Goal: Task Accomplishment & Management: Complete application form

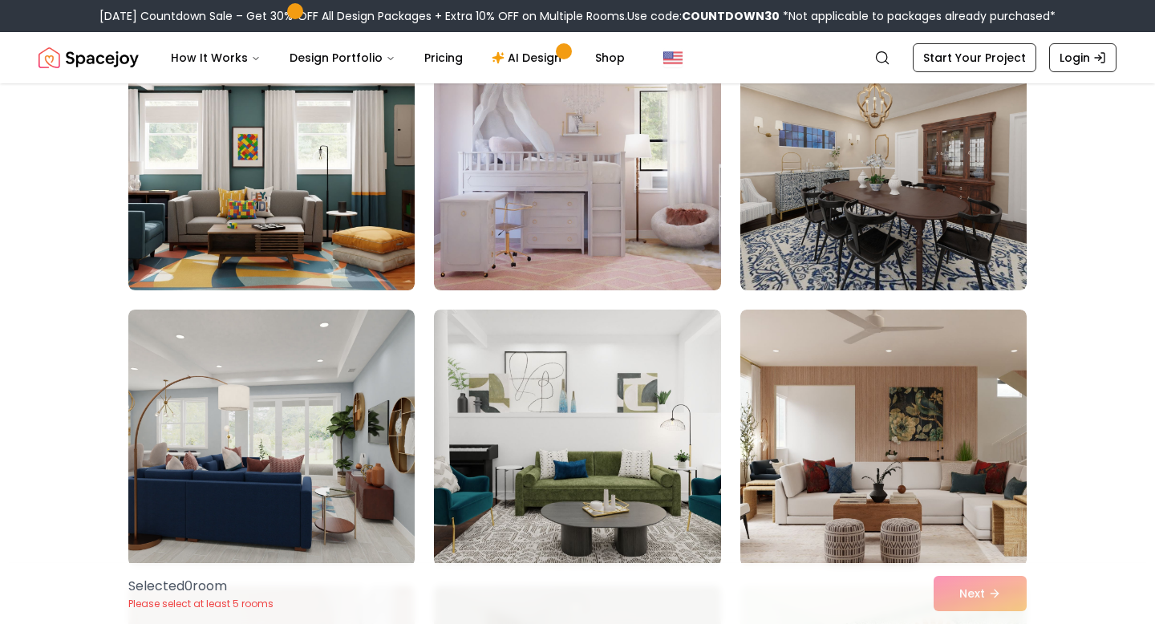
scroll to position [1289, 0]
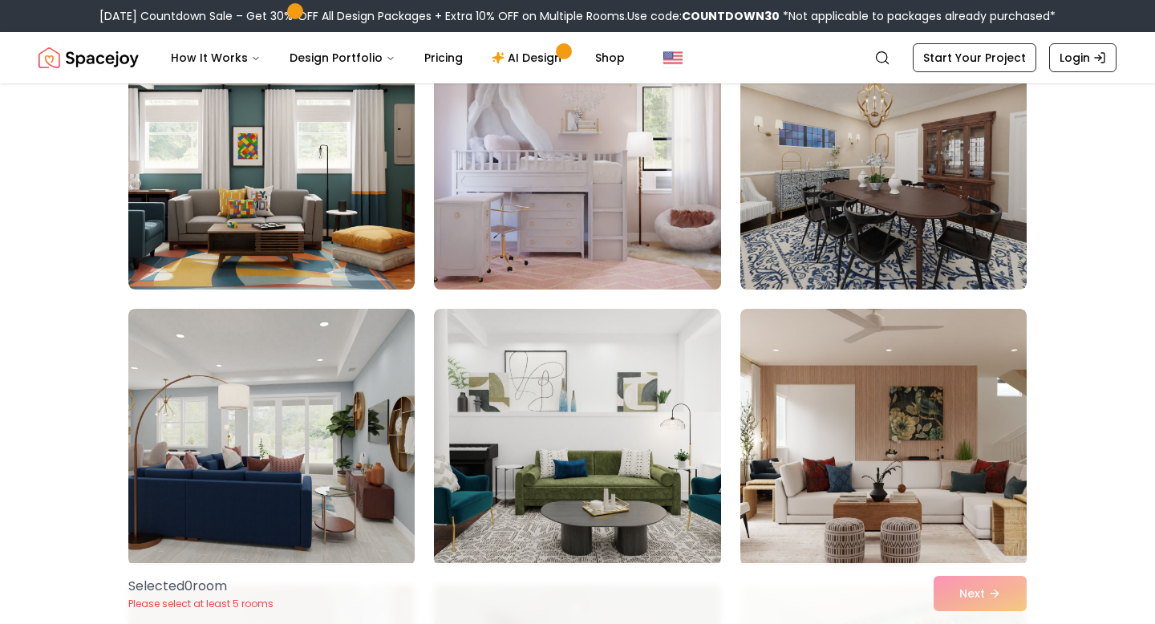
click at [690, 283] on img at bounding box center [577, 161] width 301 height 270
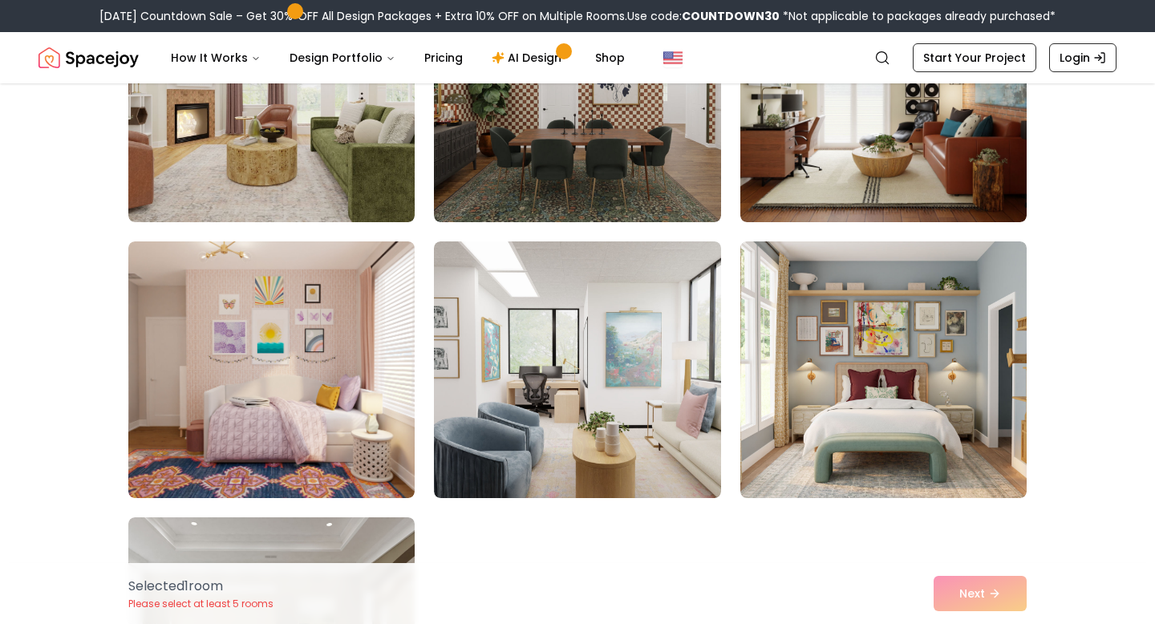
scroll to position [8819, 0]
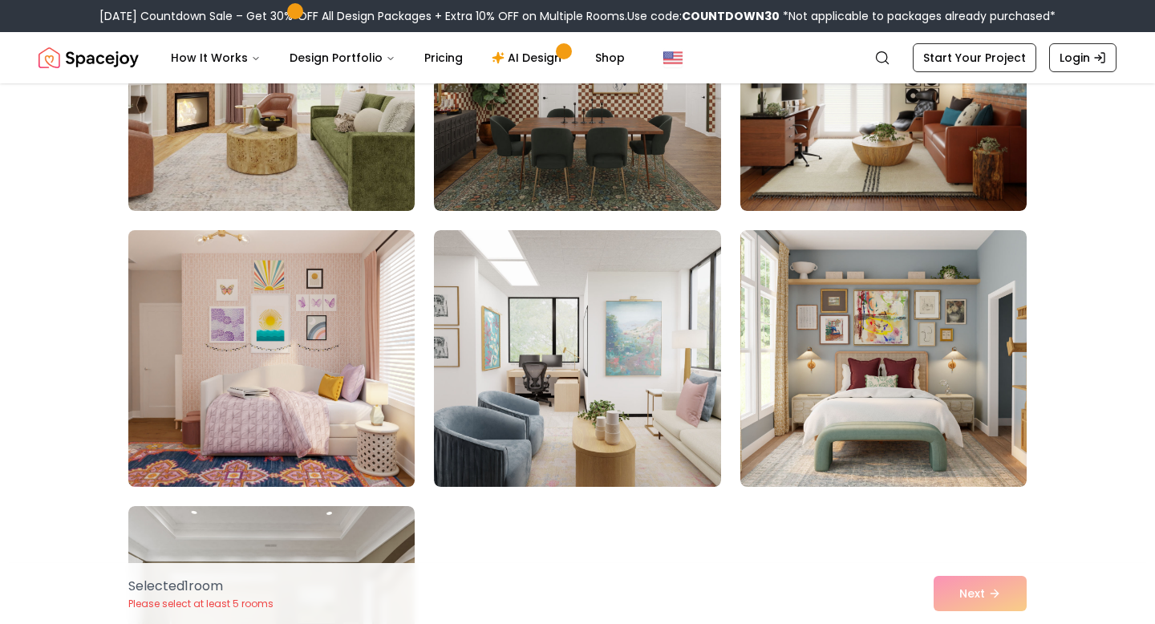
click at [316, 412] on img at bounding box center [271, 359] width 301 height 270
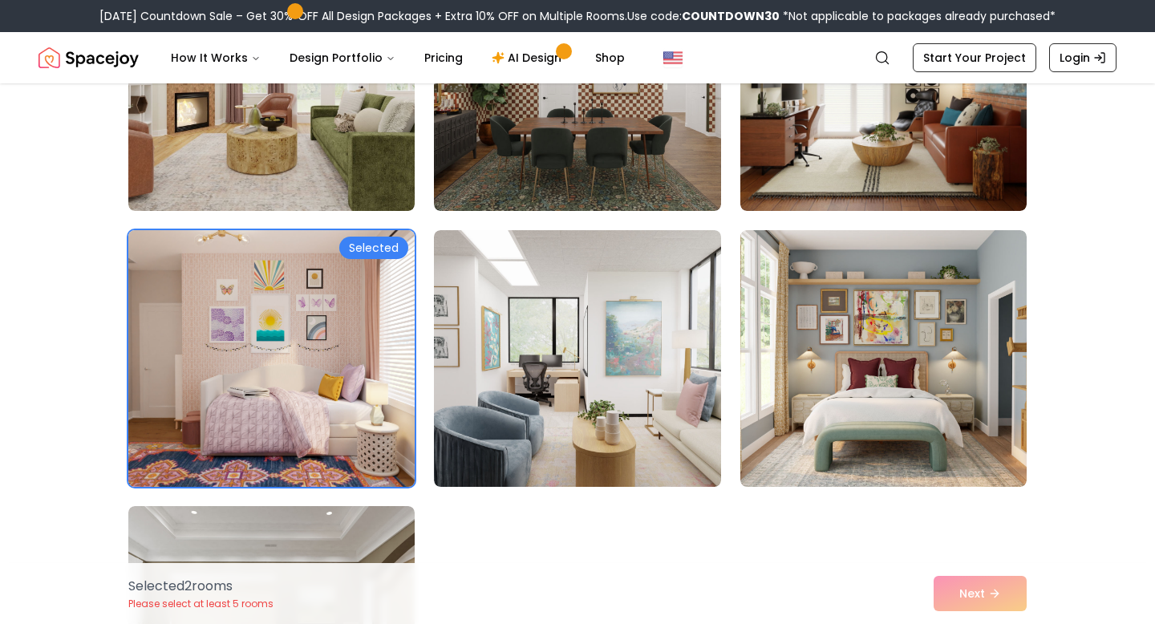
click at [316, 412] on img at bounding box center [271, 359] width 301 height 270
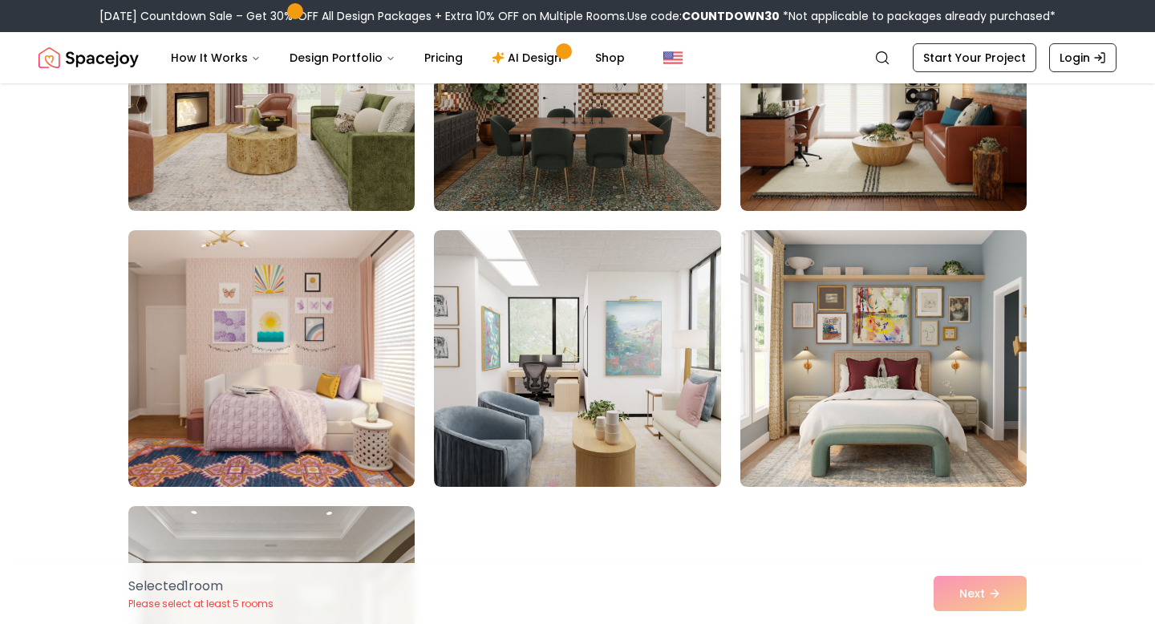
click at [867, 386] on img at bounding box center [883, 359] width 301 height 270
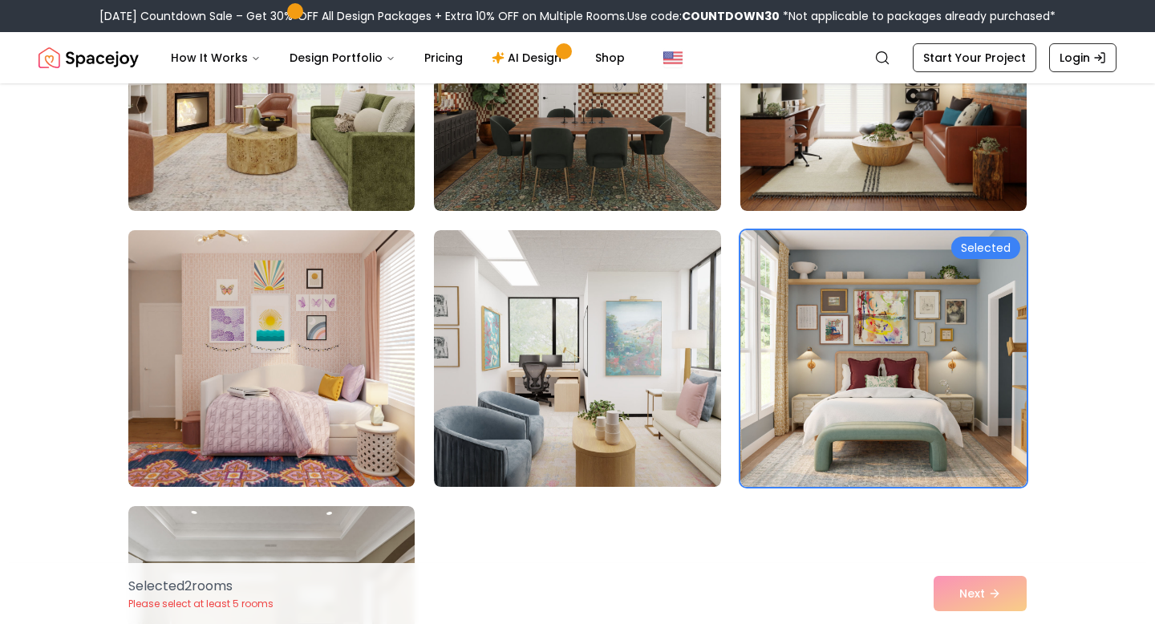
click at [346, 388] on img at bounding box center [271, 359] width 301 height 270
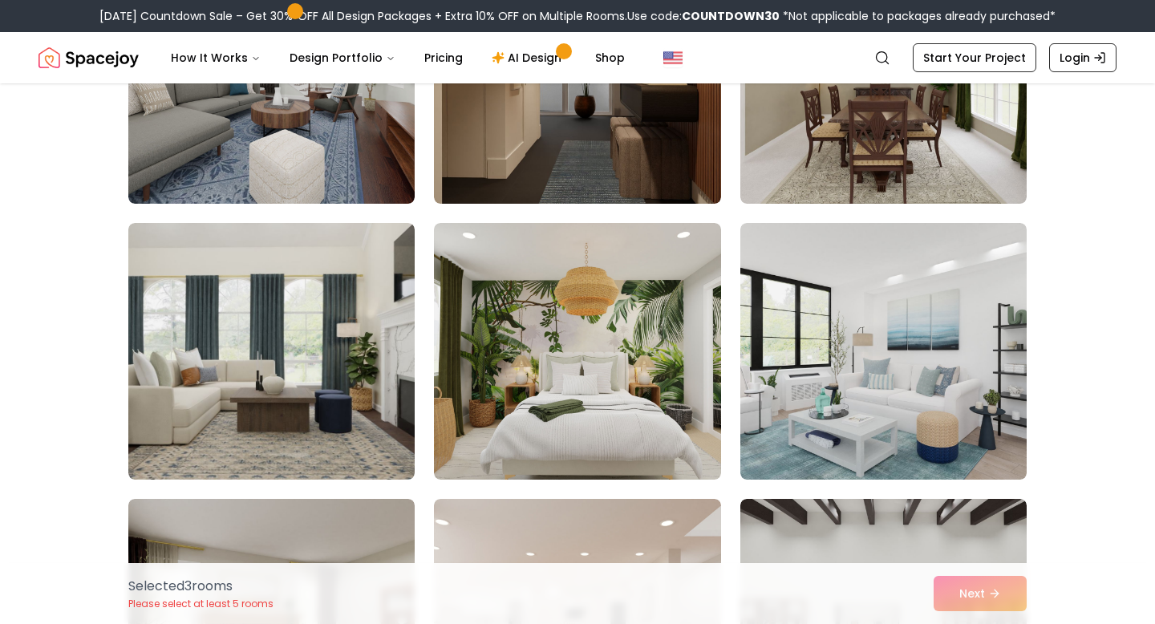
scroll to position [5611, 0]
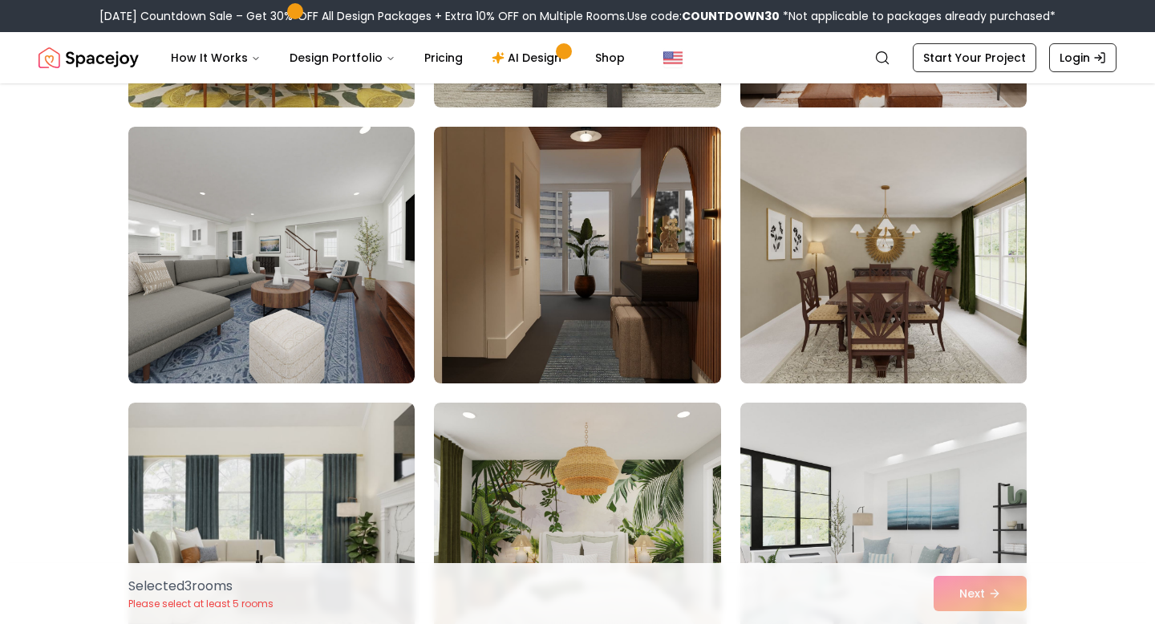
click at [772, 257] on img at bounding box center [883, 255] width 301 height 270
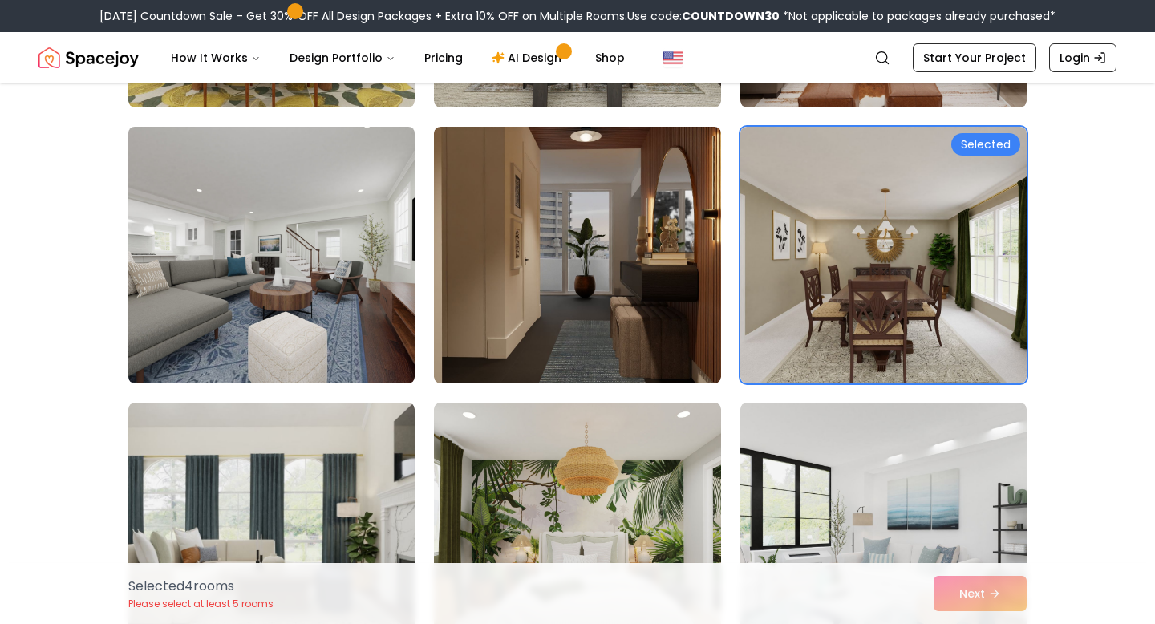
click at [337, 270] on img at bounding box center [271, 255] width 301 height 270
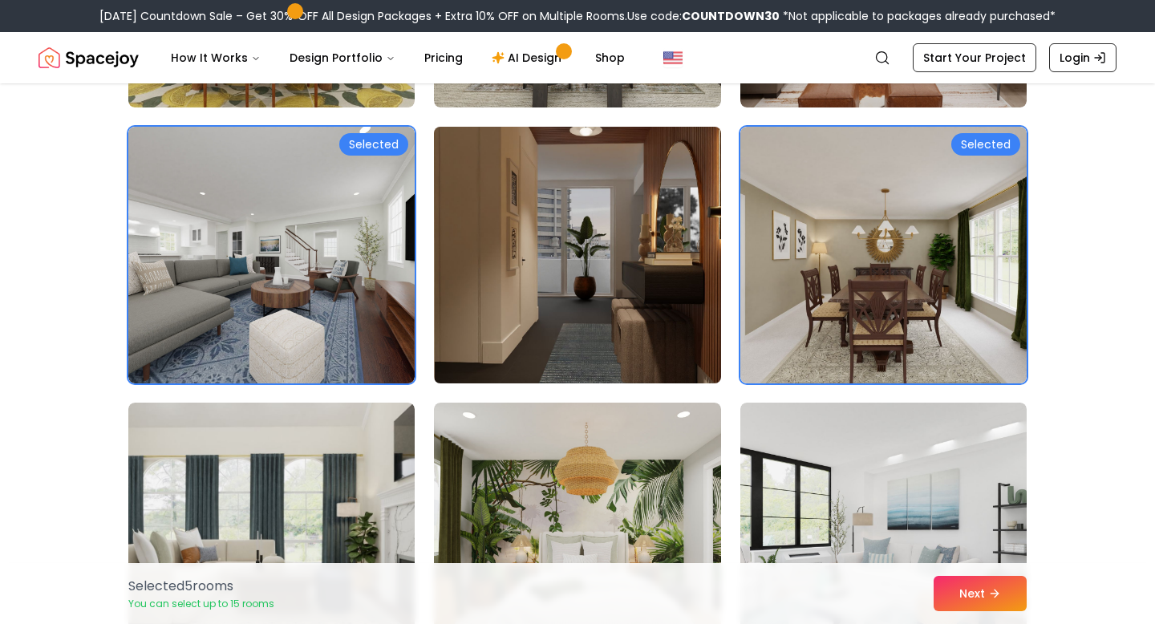
click at [623, 280] on img at bounding box center [577, 255] width 301 height 270
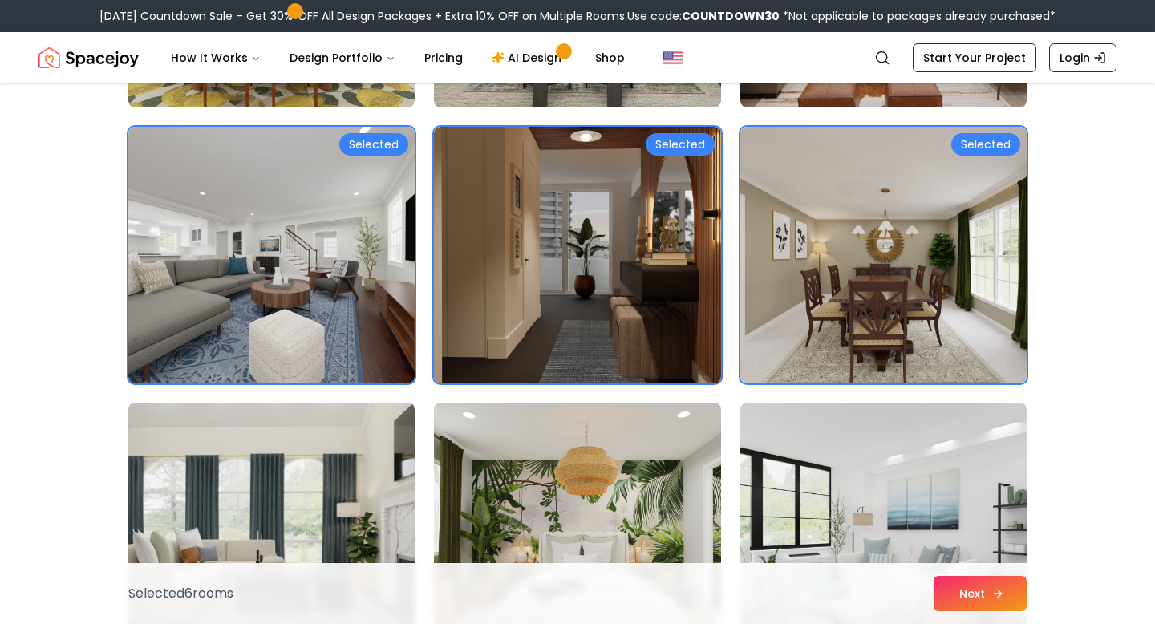
click at [970, 587] on button "Next" at bounding box center [980, 593] width 93 height 35
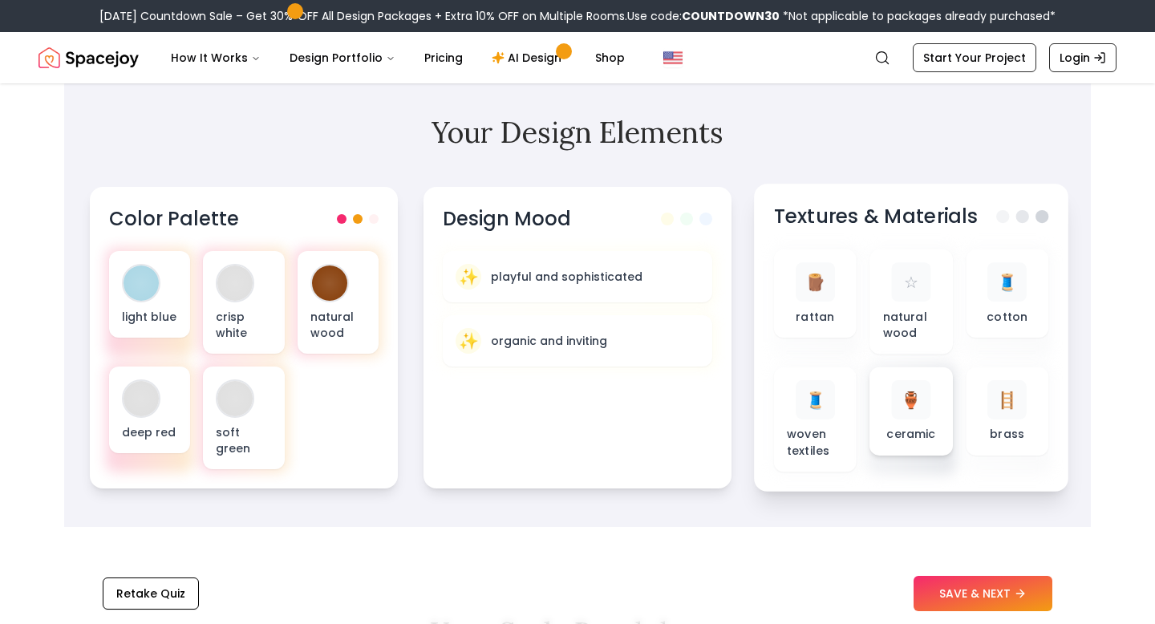
scroll to position [465, 0]
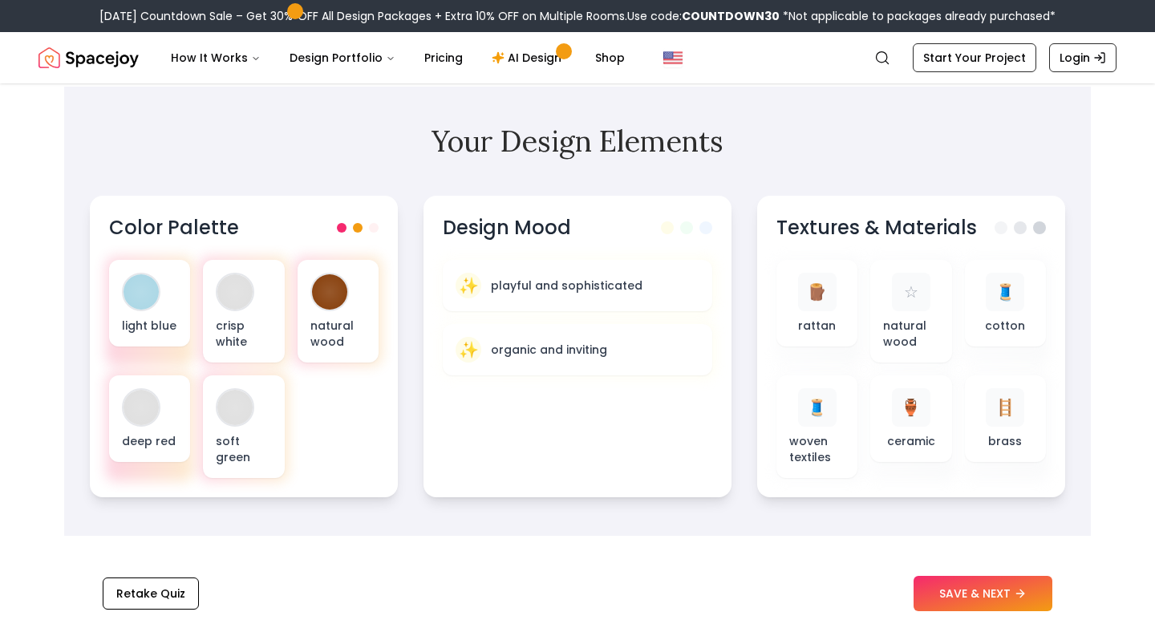
click at [970, 42] on nav "Spacejoy Search How It Works Design Portfolio Pricing AI Design Shop Search Sta…" at bounding box center [578, 57] width 1078 height 51
click at [970, 43] on nav "Spacejoy Search How It Works Design Portfolio Pricing AI Design Shop Search Sta…" at bounding box center [578, 57] width 1078 height 51
click at [970, 55] on link "Start Your Project" at bounding box center [975, 57] width 124 height 29
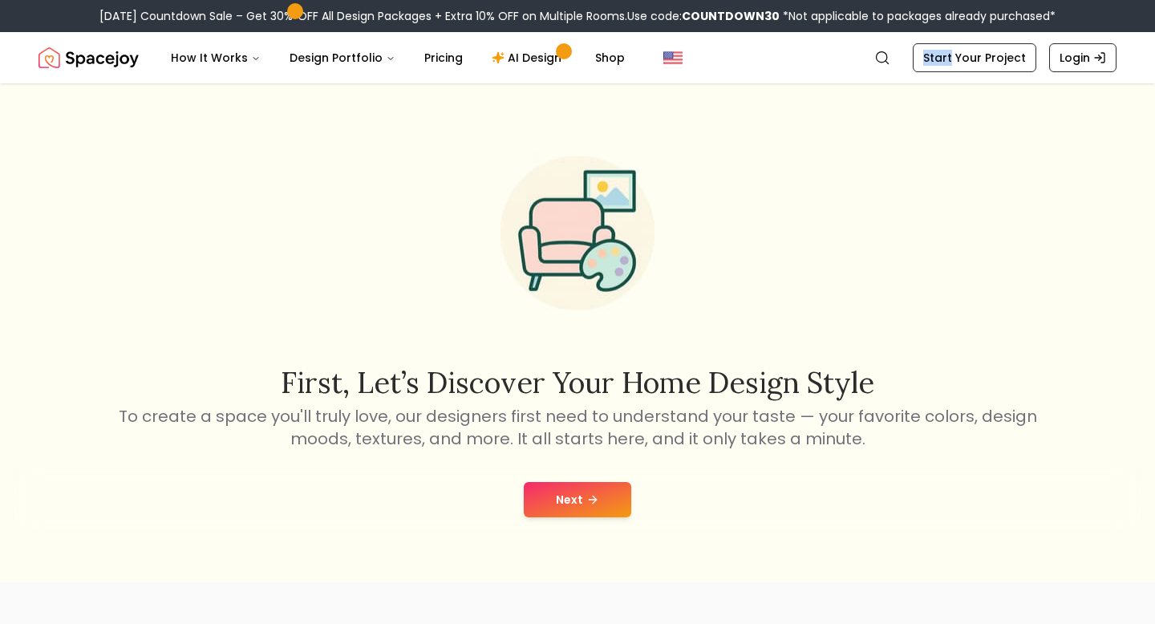
click at [582, 493] on button "Next" at bounding box center [578, 499] width 108 height 35
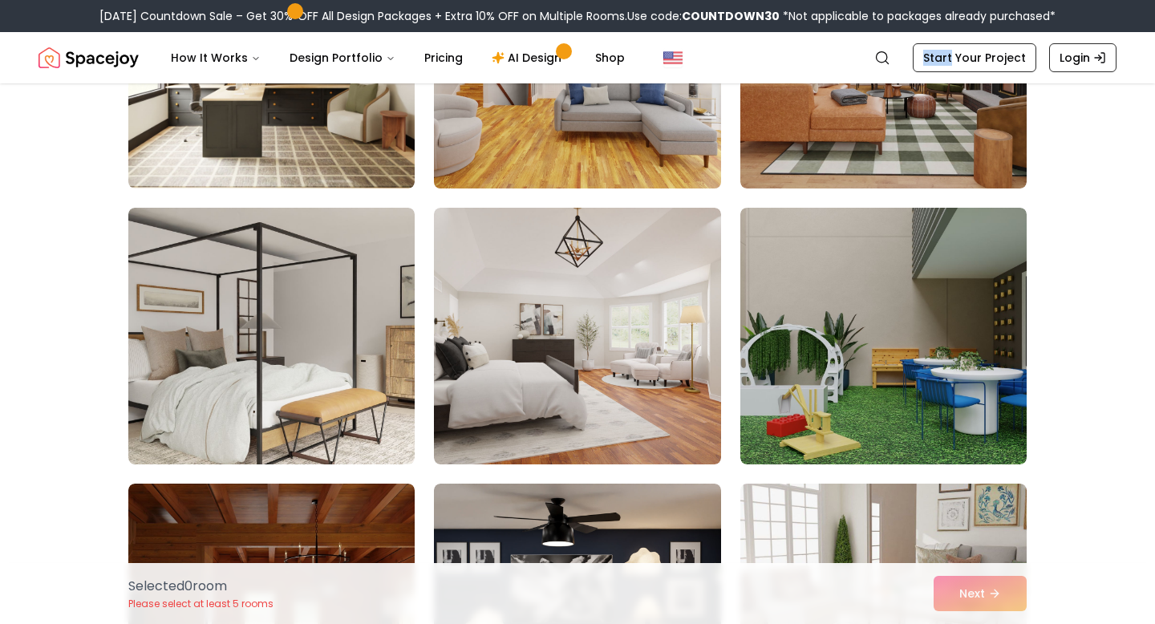
scroll to position [286, 0]
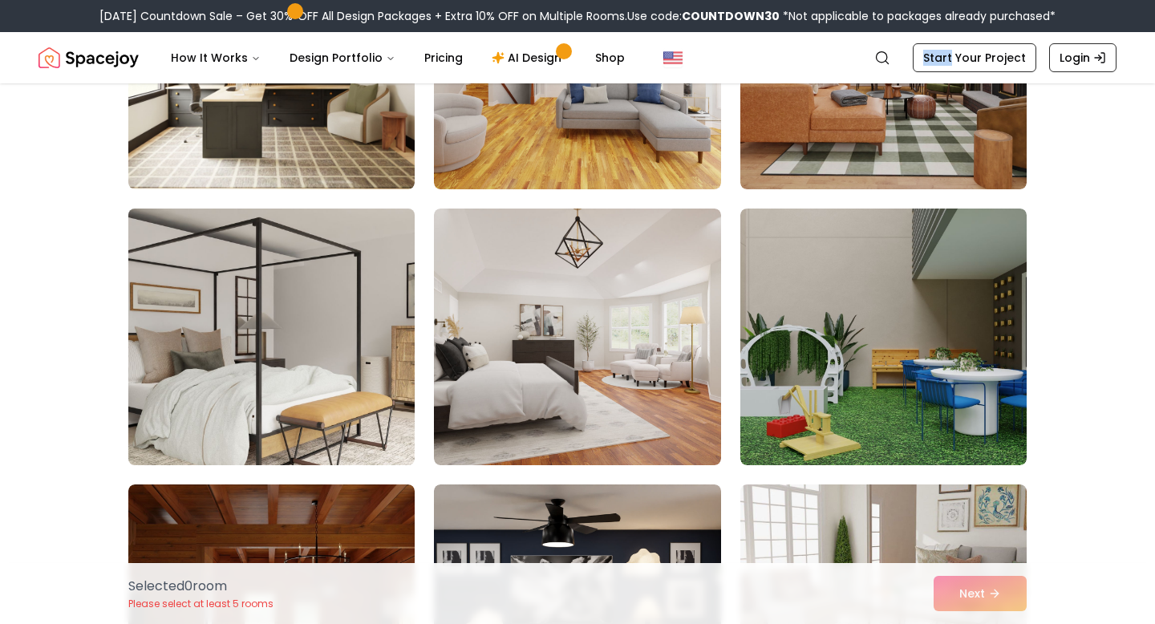
click at [329, 303] on img at bounding box center [271, 337] width 301 height 270
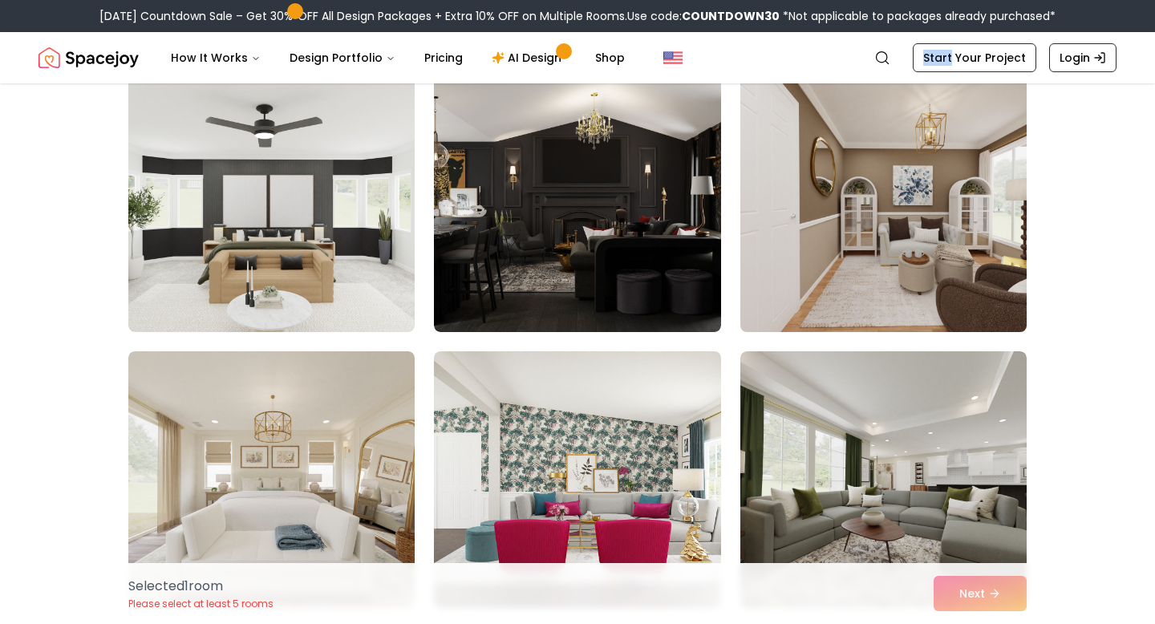
scroll to position [2655, 0]
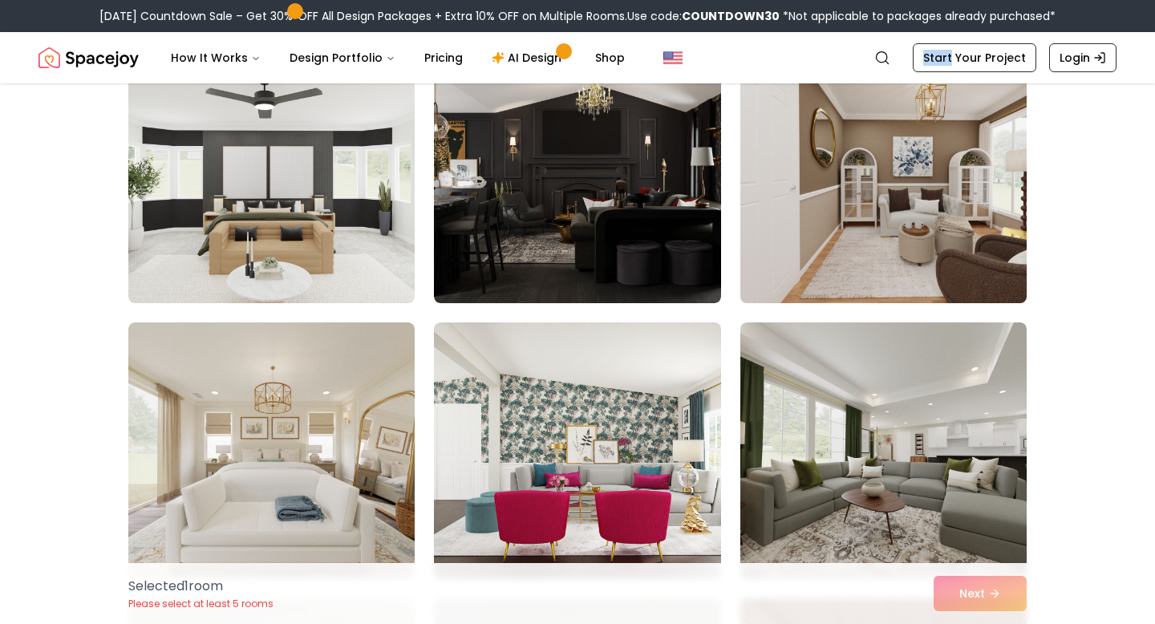
click at [865, 280] on img at bounding box center [883, 175] width 301 height 270
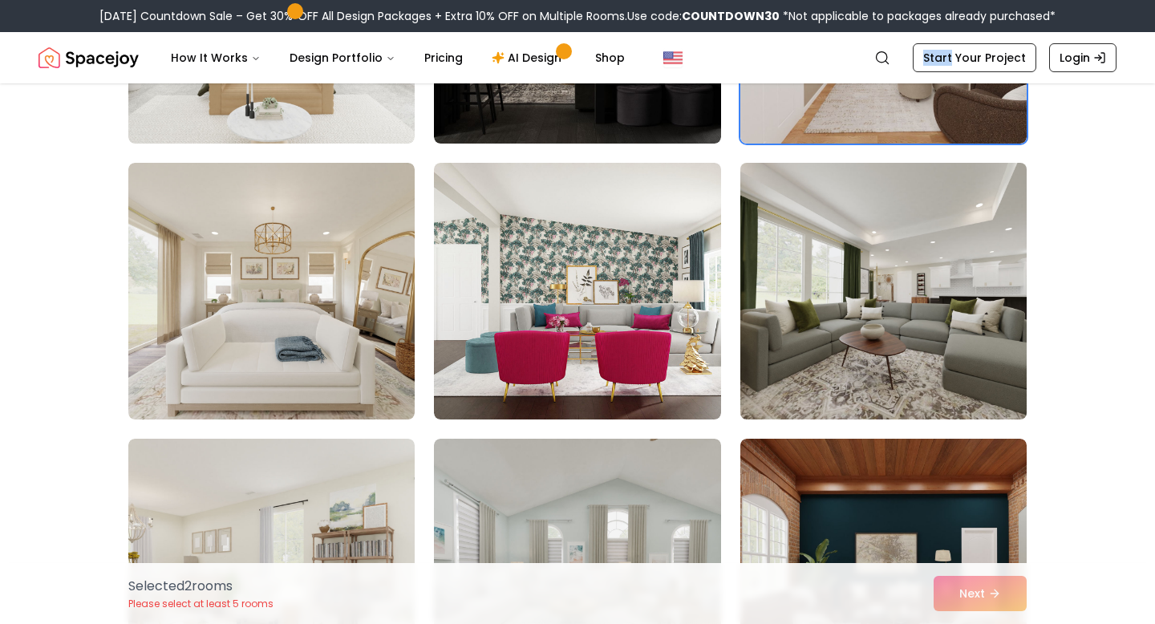
scroll to position [2849, 0]
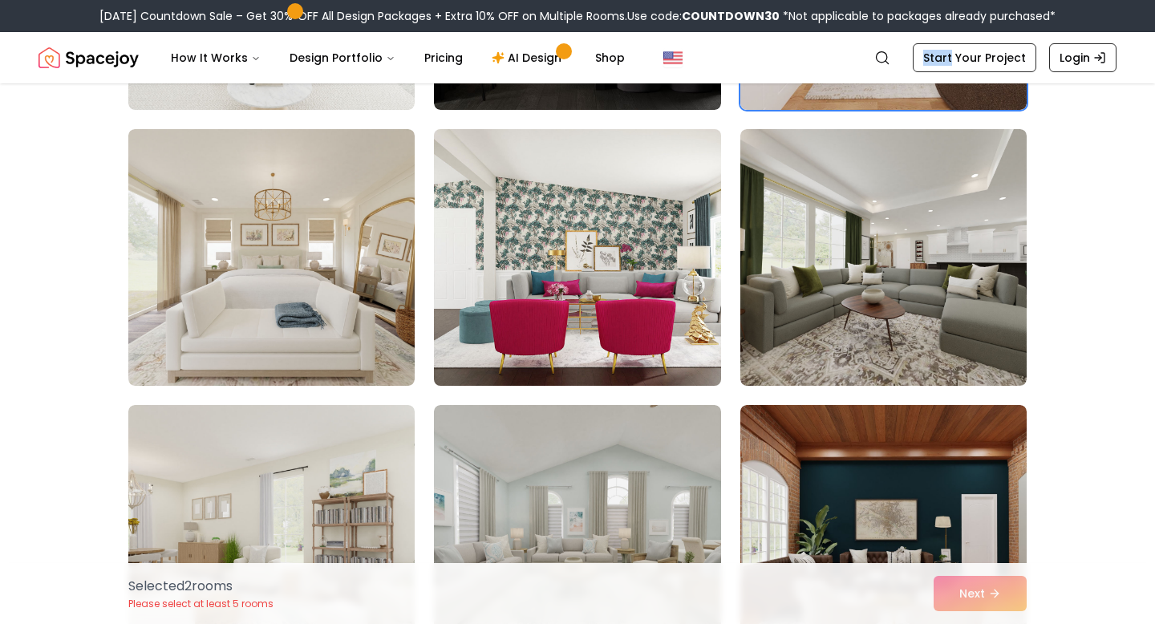
click at [554, 308] on img at bounding box center [577, 258] width 301 height 270
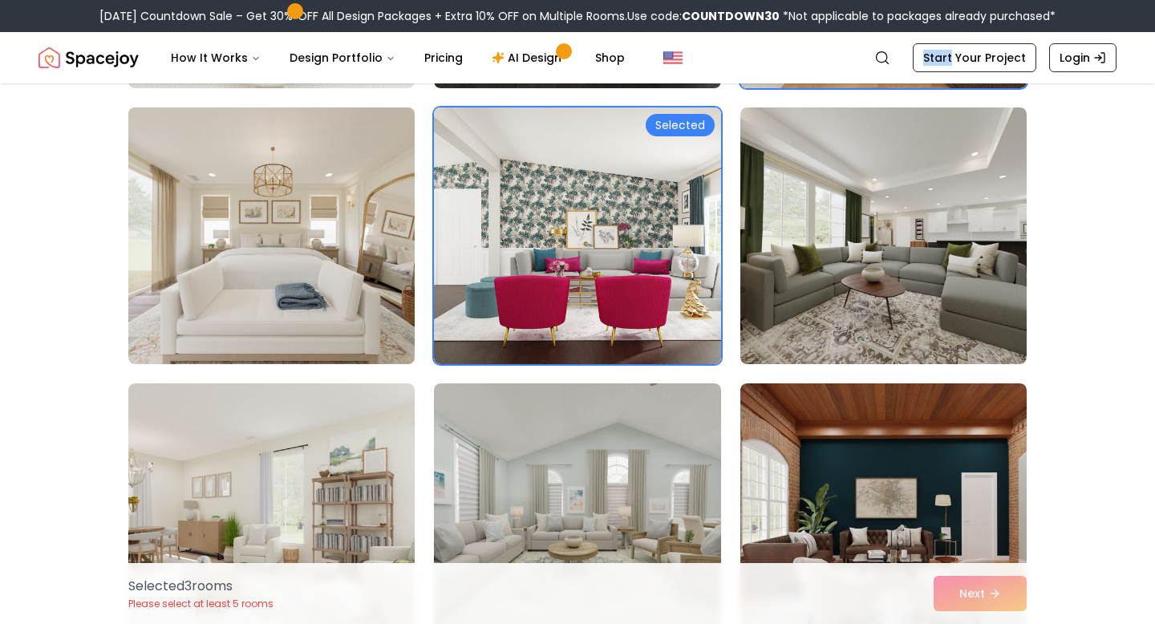
click at [362, 271] on img at bounding box center [271, 236] width 301 height 270
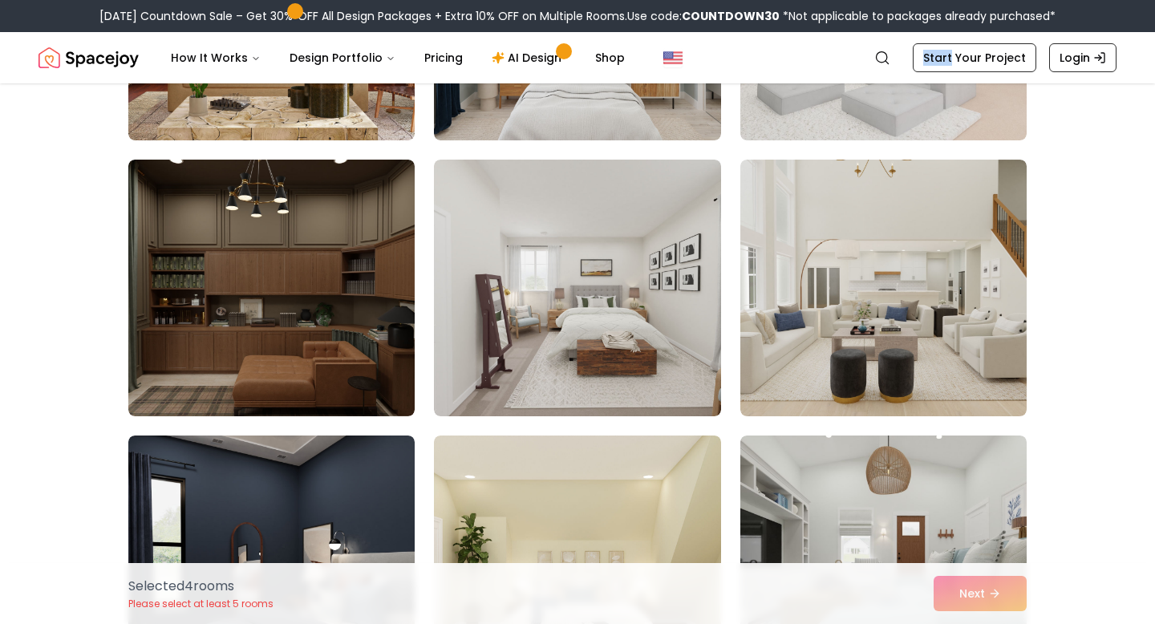
scroll to position [4752, 0]
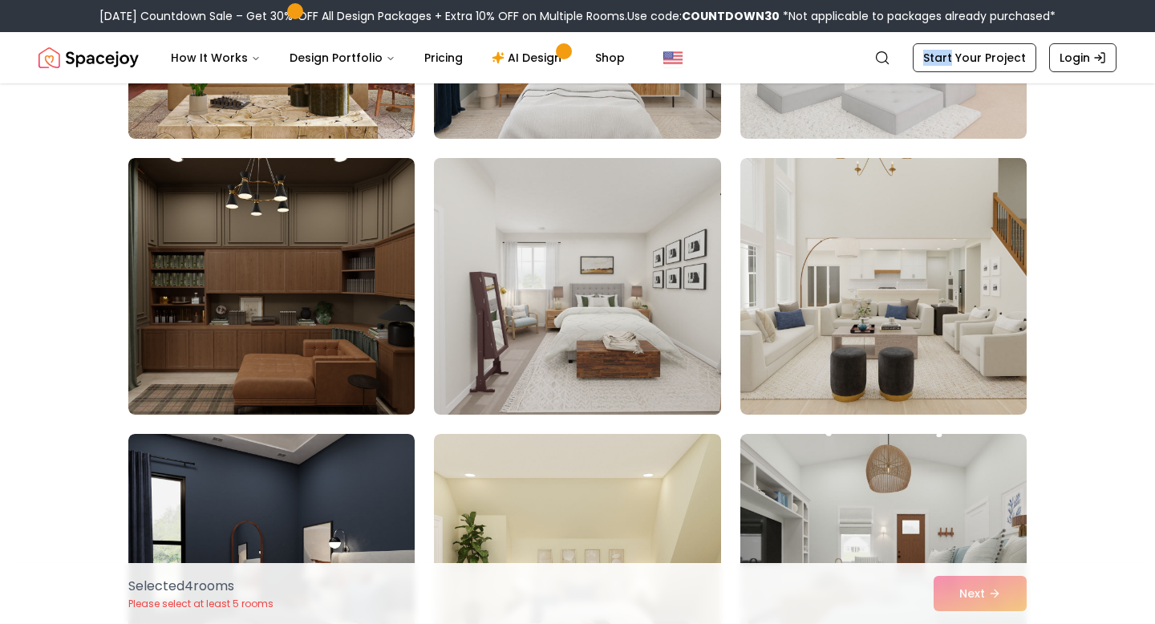
click at [644, 340] on img at bounding box center [577, 287] width 301 height 270
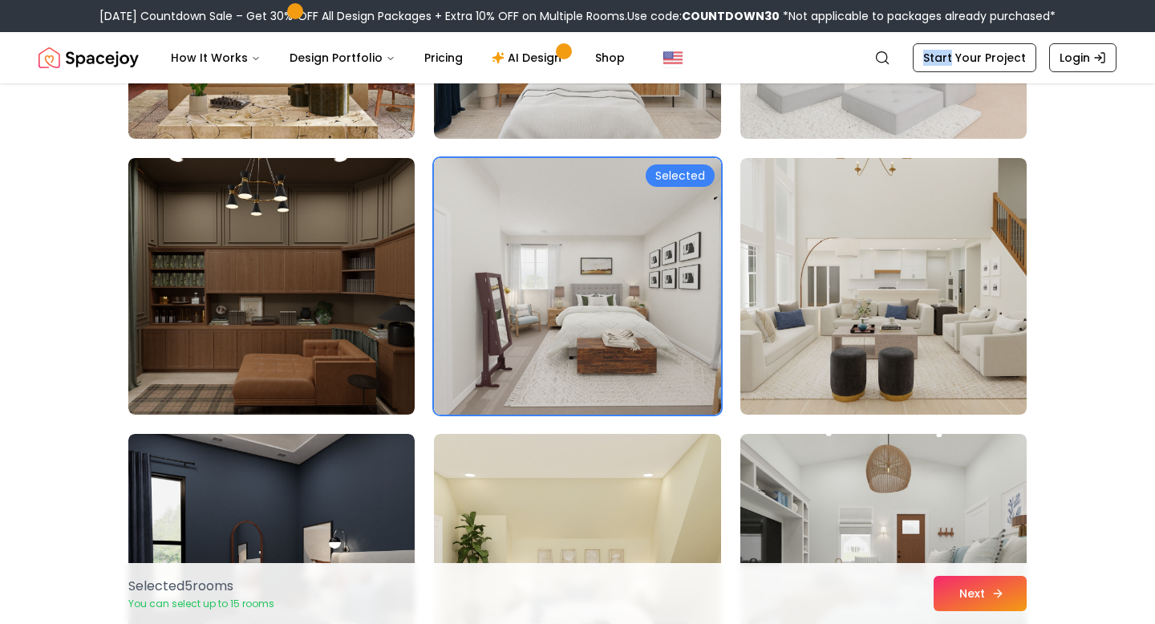
click at [951, 594] on button "Next" at bounding box center [980, 593] width 93 height 35
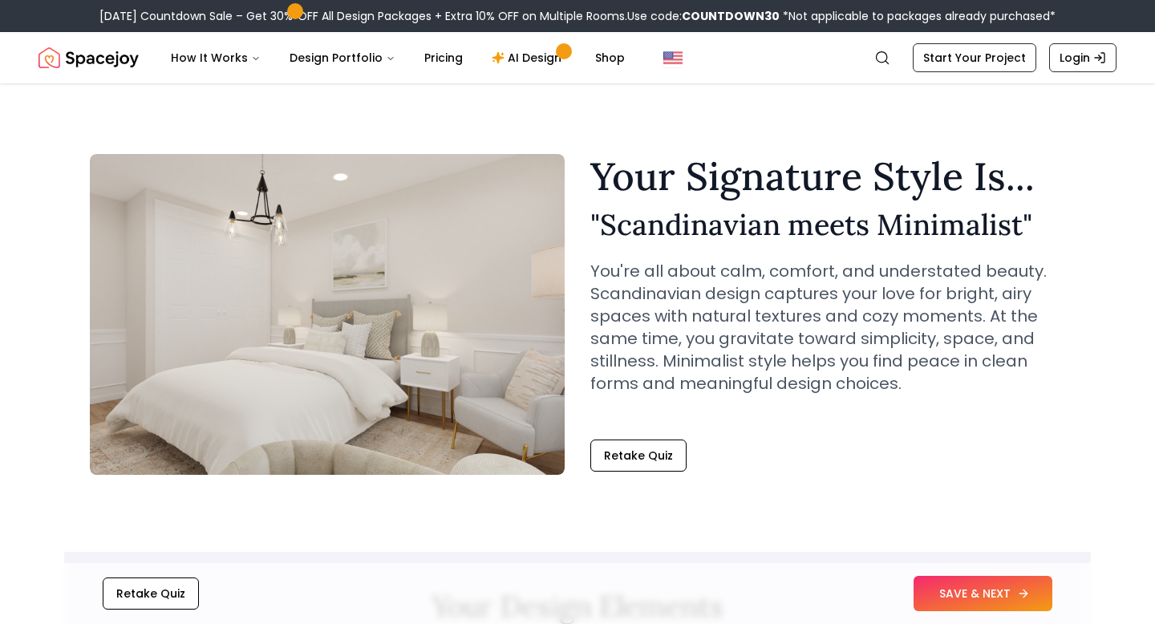
click at [927, 578] on button "SAVE & NEXT" at bounding box center [983, 593] width 139 height 35
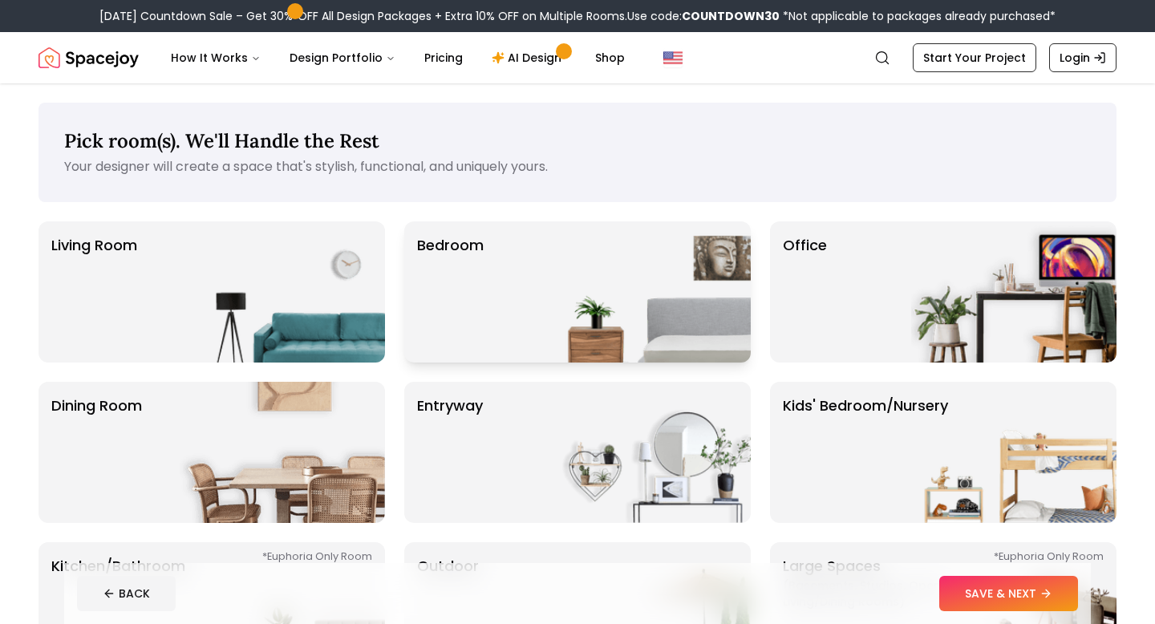
click at [574, 259] on img at bounding box center [648, 291] width 205 height 141
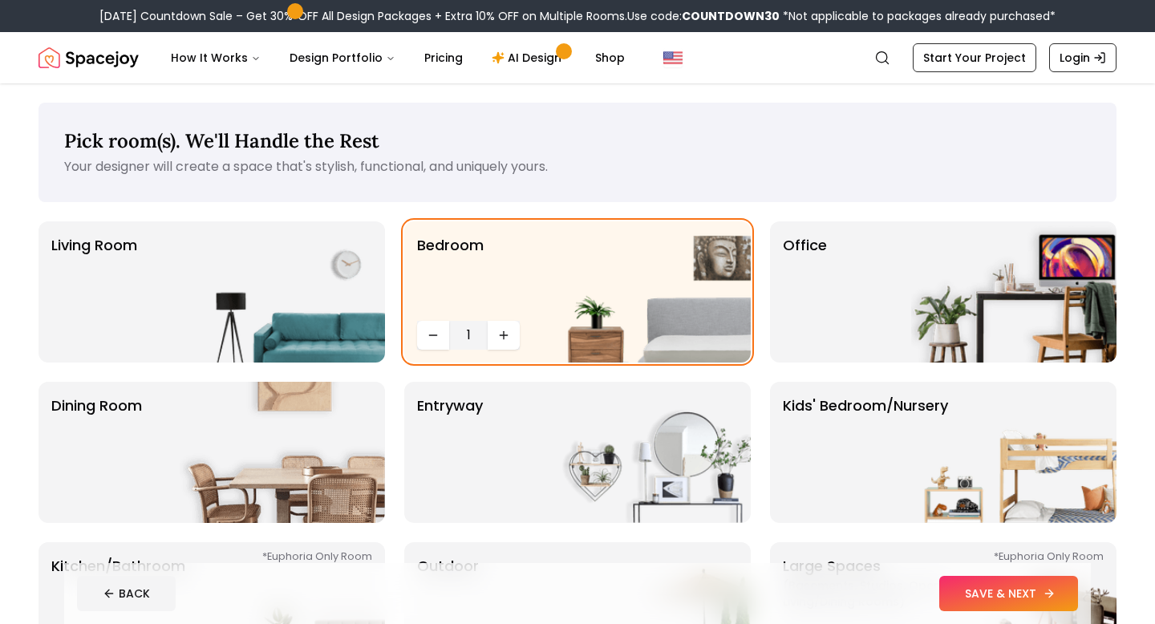
click at [979, 584] on button "SAVE & NEXT" at bounding box center [1008, 593] width 139 height 35
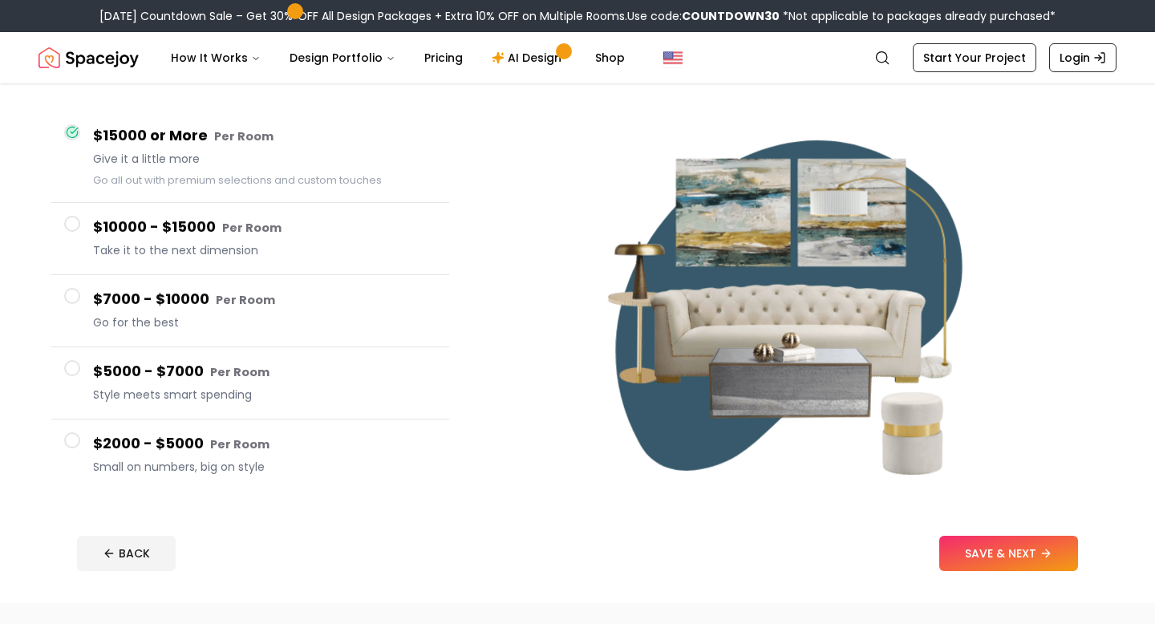
scroll to position [124, 0]
click at [382, 452] on h4 "$2000 - $5000 Per Room" at bounding box center [264, 443] width 343 height 23
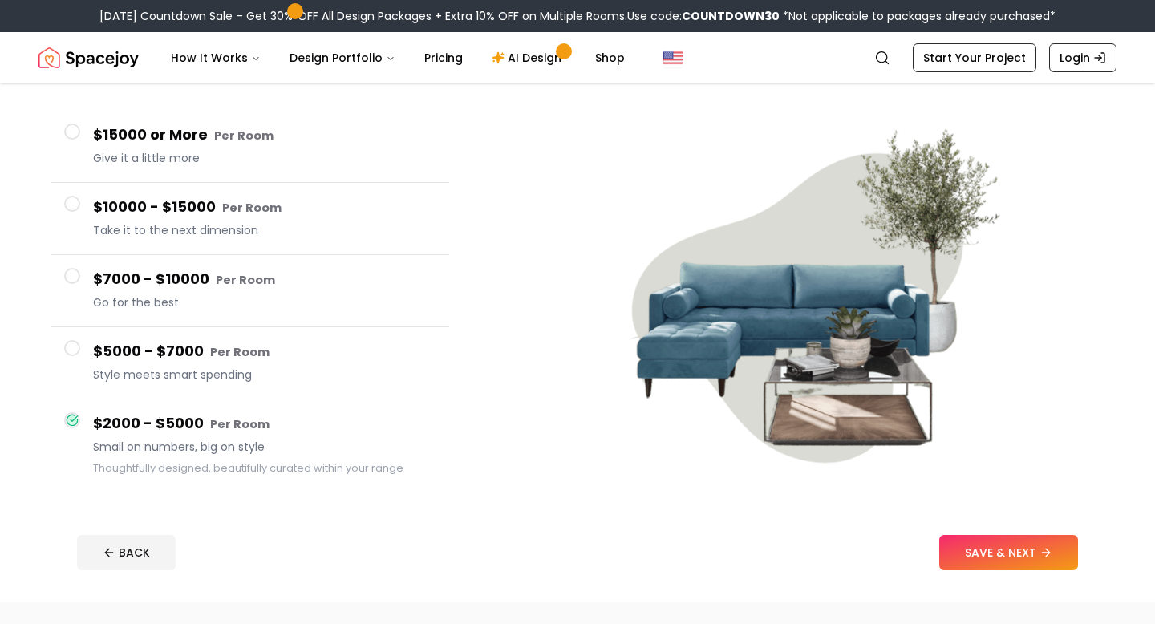
click at [363, 369] on span "Style meets smart spending" at bounding box center [264, 375] width 343 height 16
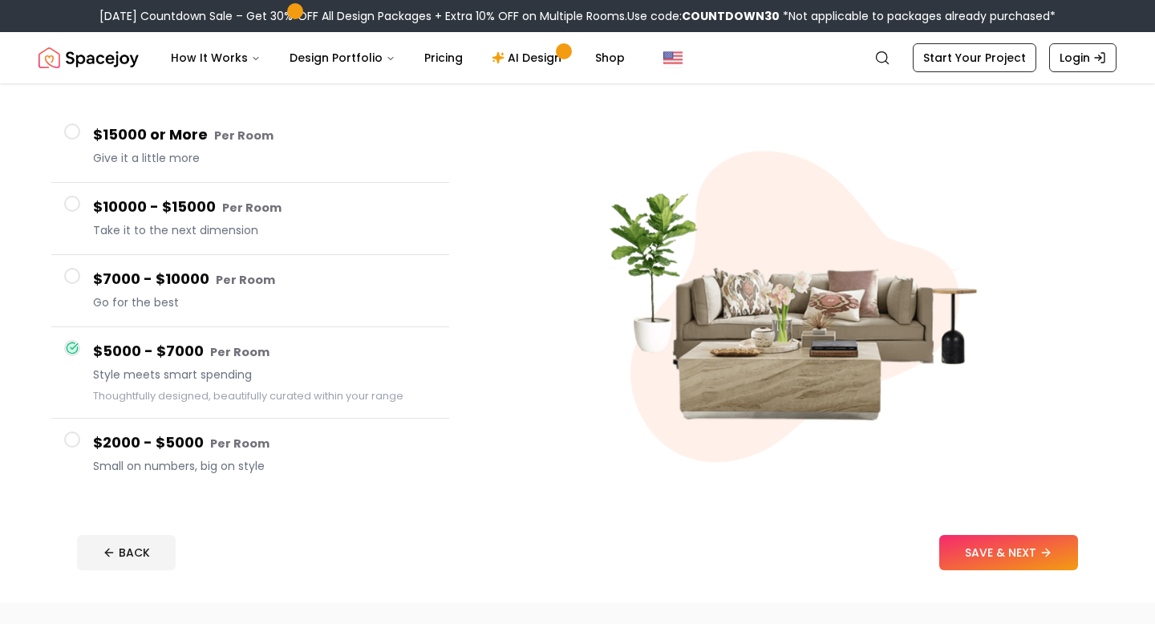
click at [337, 276] on h4 "$7000 - $10000 Per Room" at bounding box center [264, 279] width 343 height 23
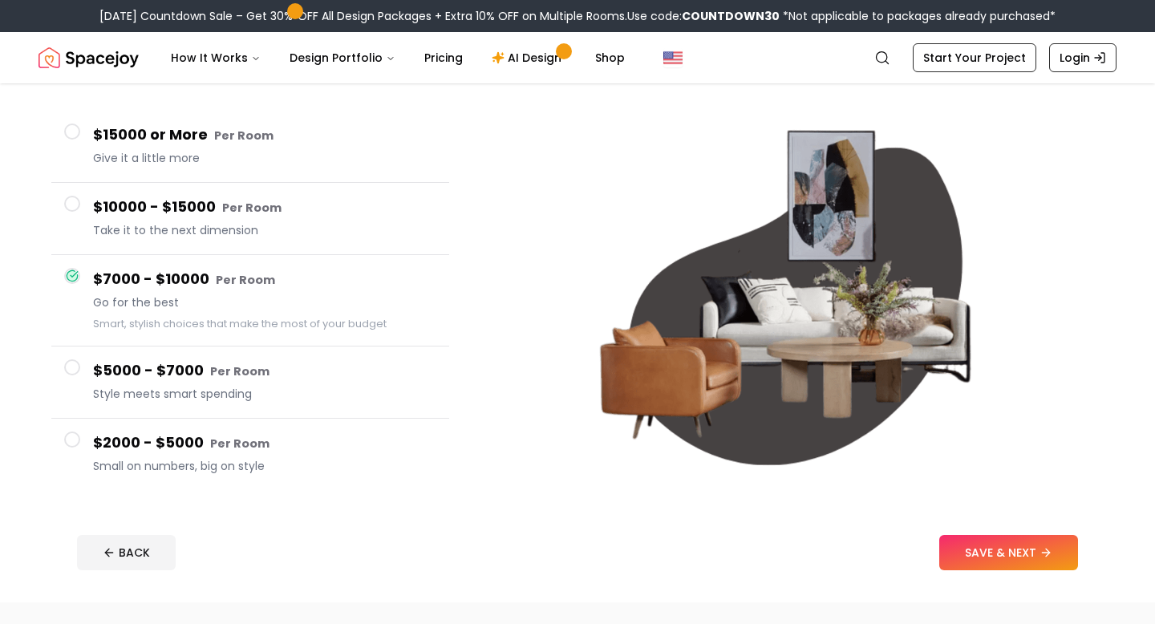
click at [310, 402] on div "$5000 - $7000 Per Room Style meets smart spending" at bounding box center [264, 382] width 343 height 46
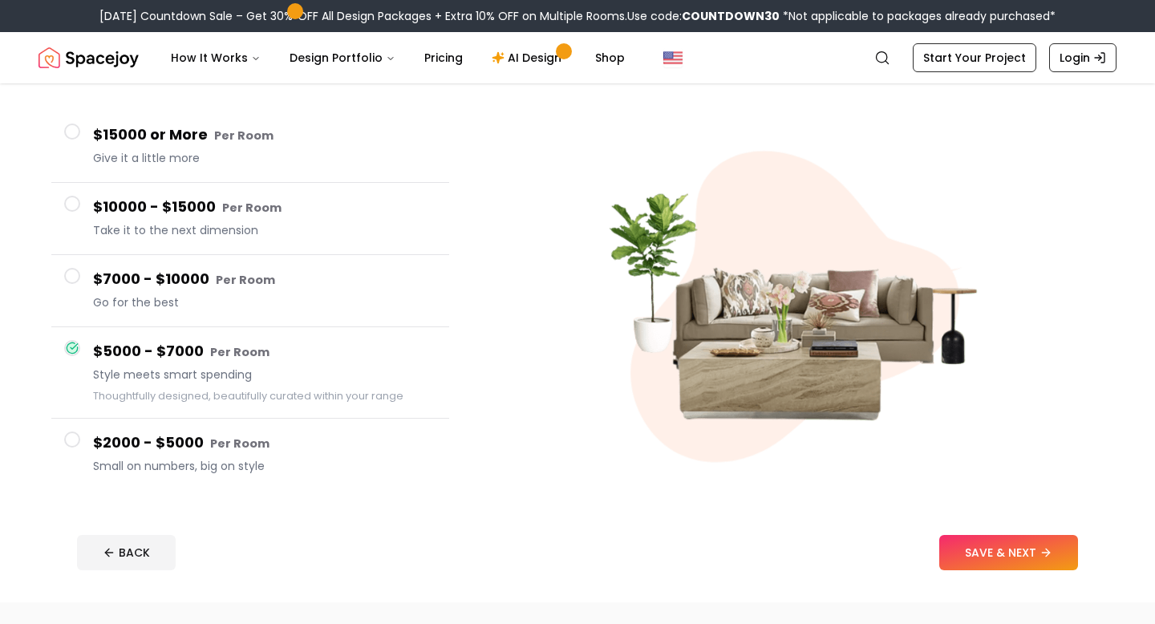
click at [310, 453] on h4 "$2000 - $5000 Per Room" at bounding box center [264, 443] width 343 height 23
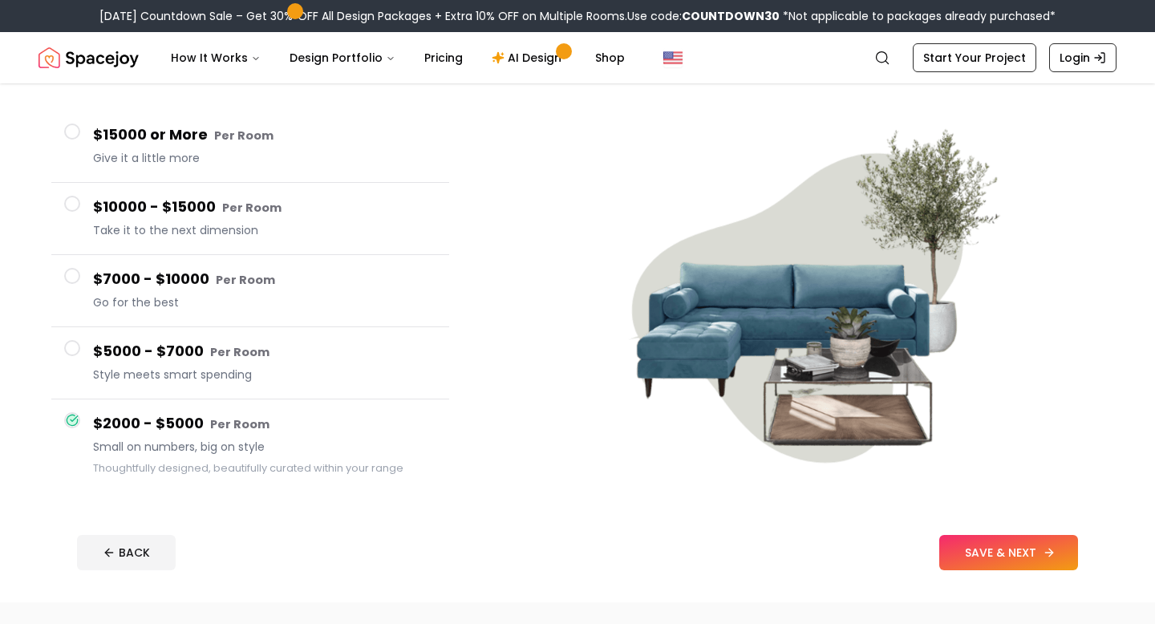
click at [973, 562] on button "SAVE & NEXT" at bounding box center [1008, 552] width 139 height 35
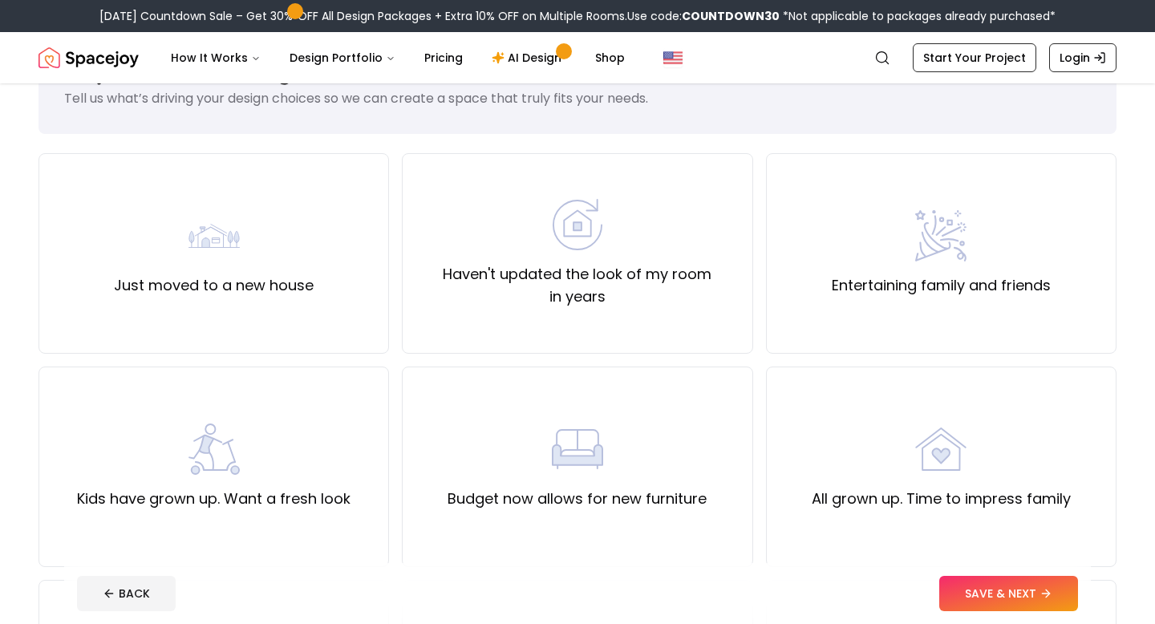
scroll to position [67, 0]
click at [701, 181] on div "Haven't updated the look of my room in years" at bounding box center [577, 254] width 351 height 201
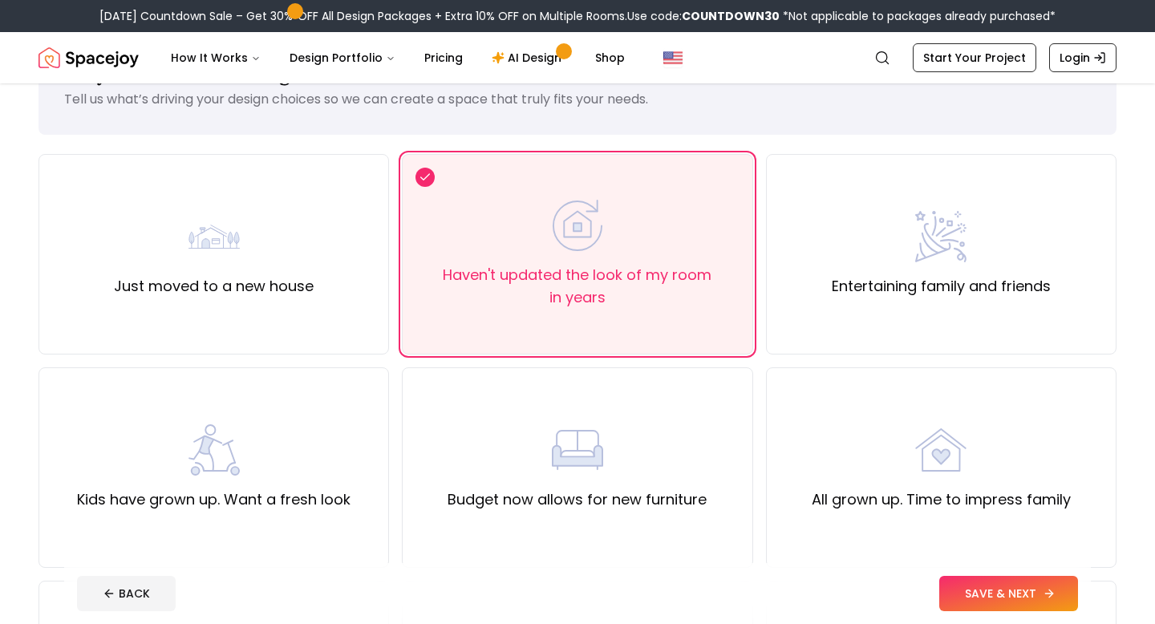
click at [1004, 602] on button "SAVE & NEXT" at bounding box center [1008, 593] width 139 height 35
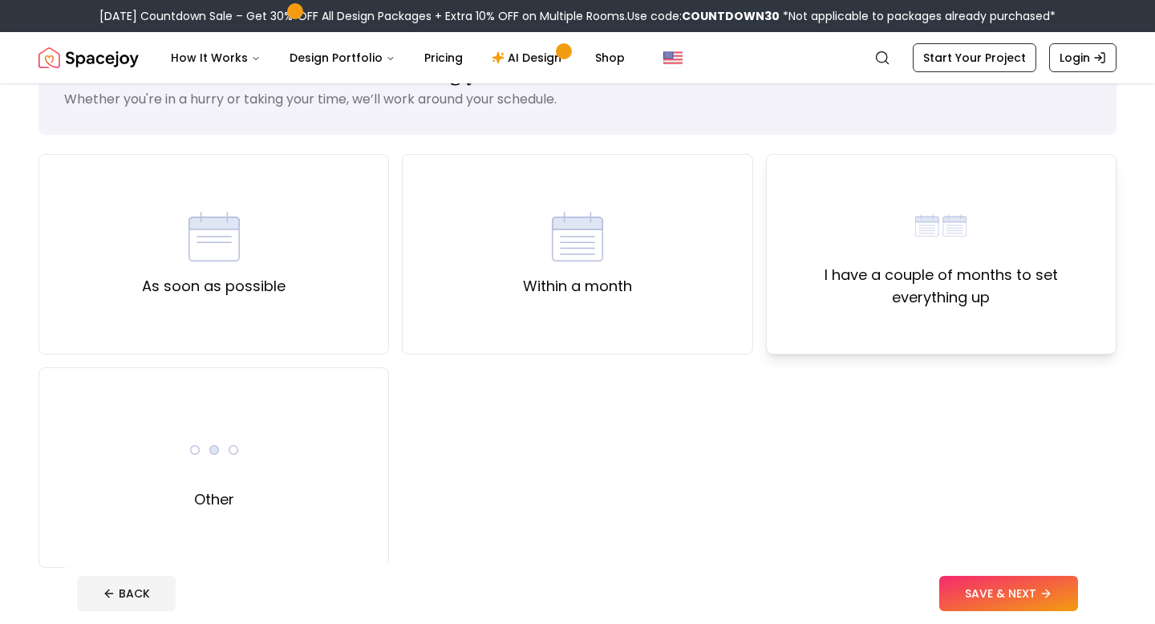
click at [826, 304] on label "I have a couple of months to set everything up" at bounding box center [941, 286] width 323 height 45
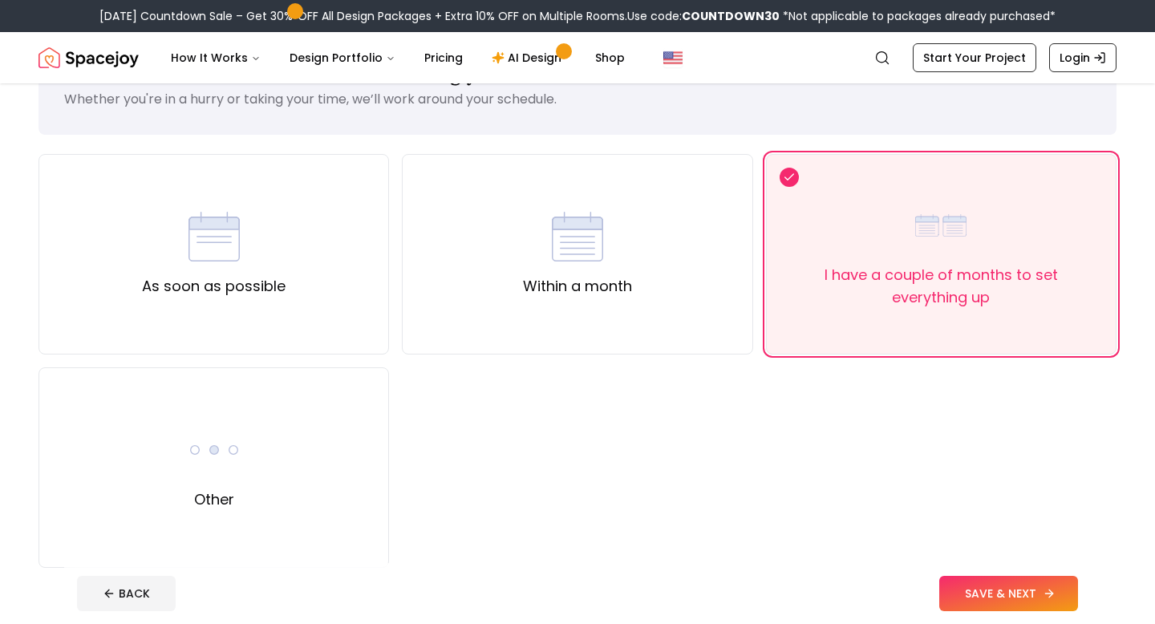
click at [1061, 591] on button "SAVE & NEXT" at bounding box center [1008, 593] width 139 height 35
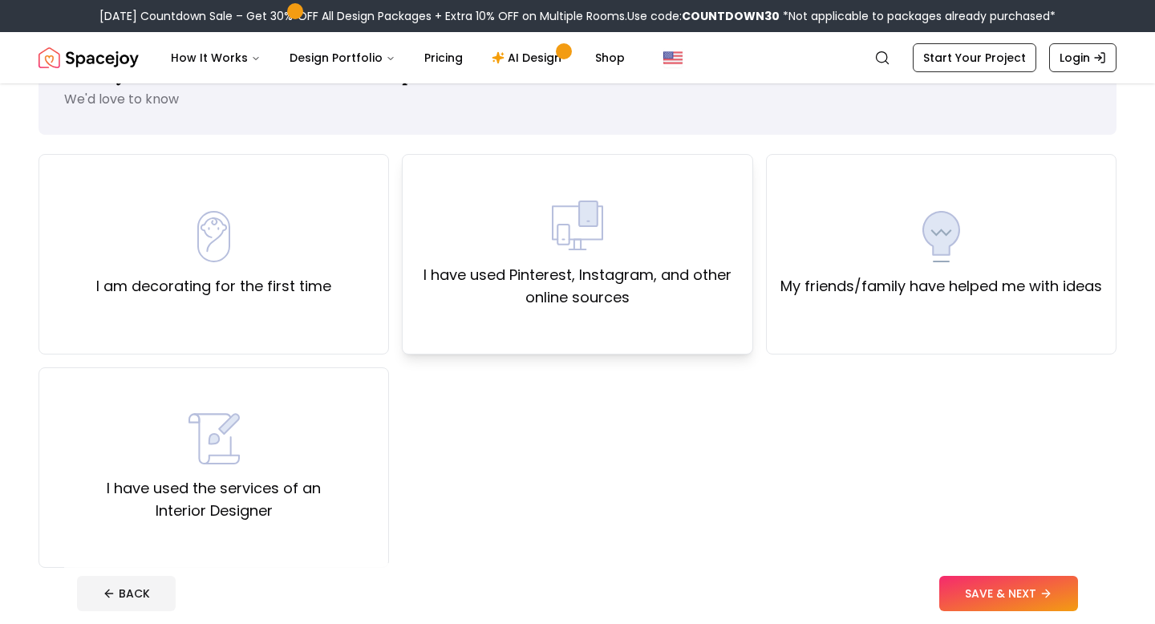
click at [696, 319] on div "I have used Pinterest, Instagram, and other online sources" at bounding box center [577, 254] width 351 height 201
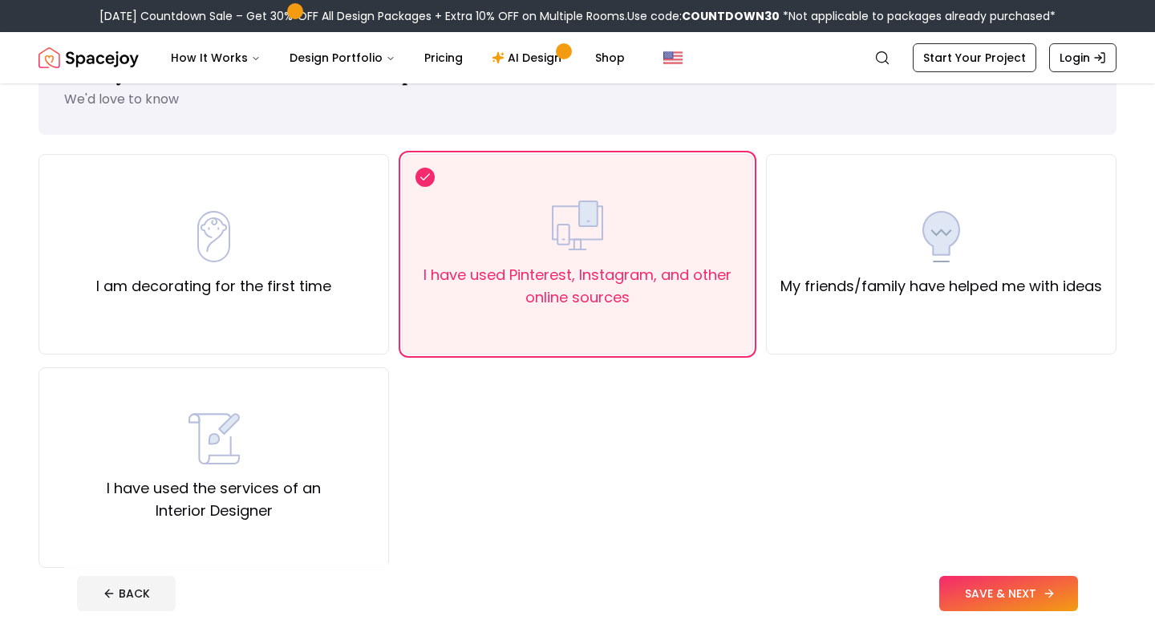
click at [998, 603] on button "SAVE & NEXT" at bounding box center [1008, 593] width 139 height 35
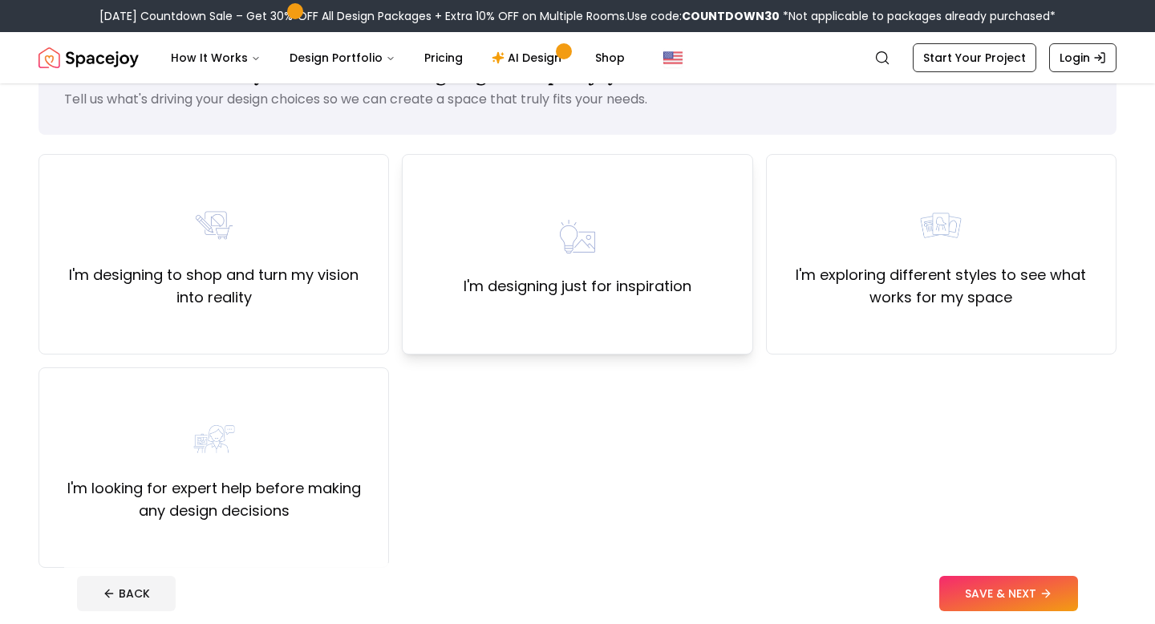
click at [491, 280] on label "I'm designing just for inspiration" at bounding box center [578, 286] width 228 height 22
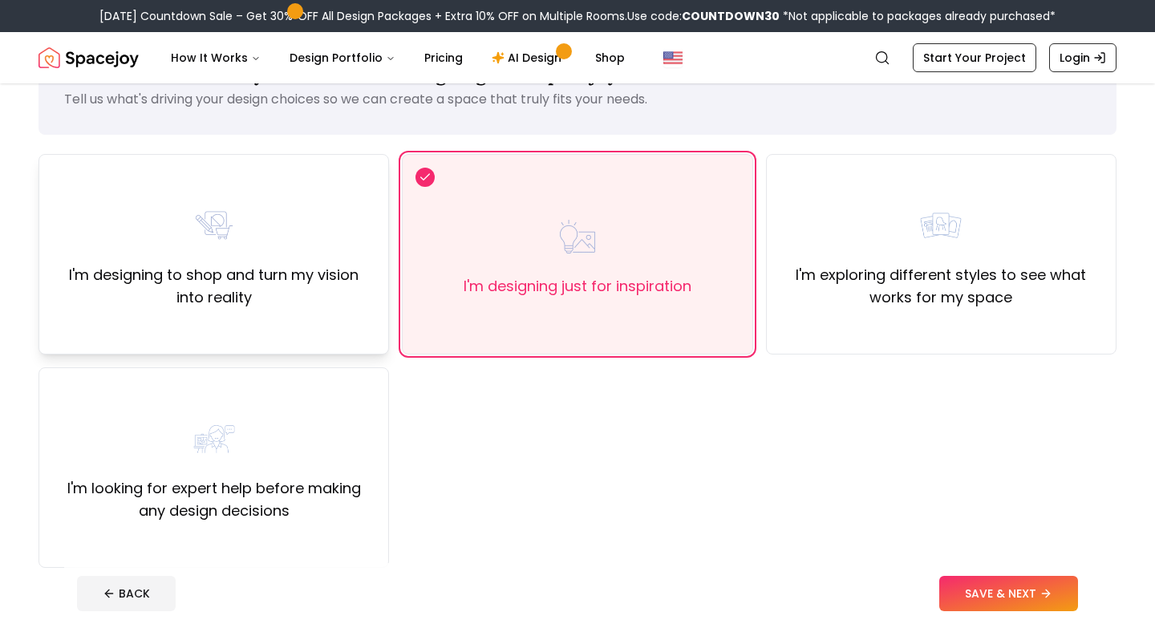
click at [343, 276] on label "I'm designing to shop and turn my vision into reality" at bounding box center [213, 286] width 323 height 45
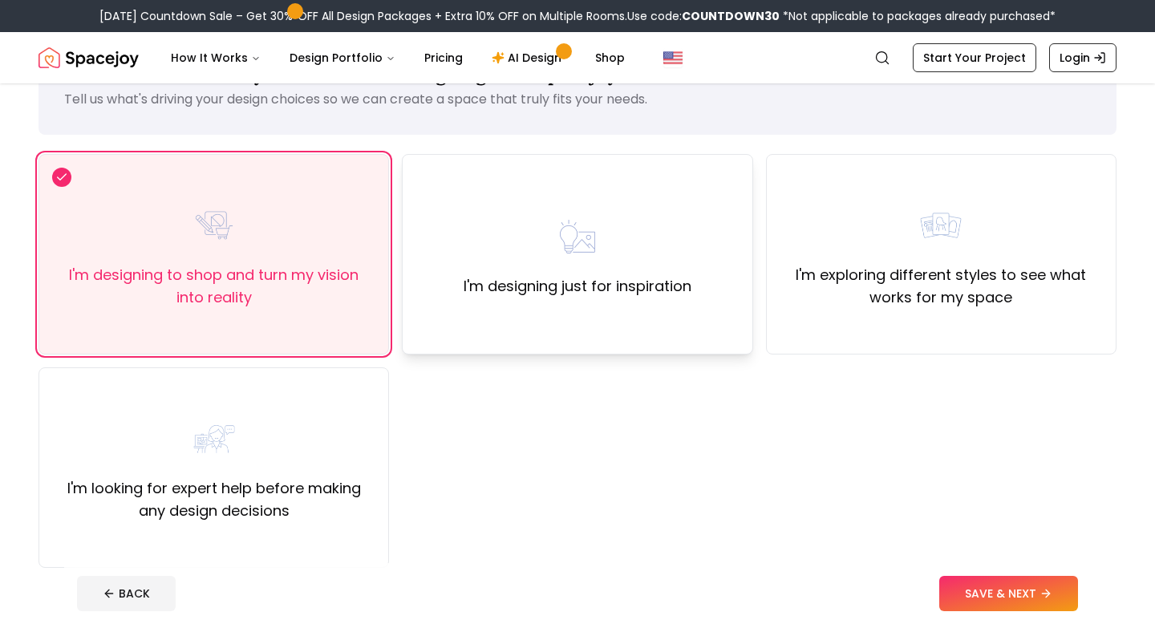
click at [449, 266] on div "I'm designing just for inspiration" at bounding box center [577, 254] width 351 height 201
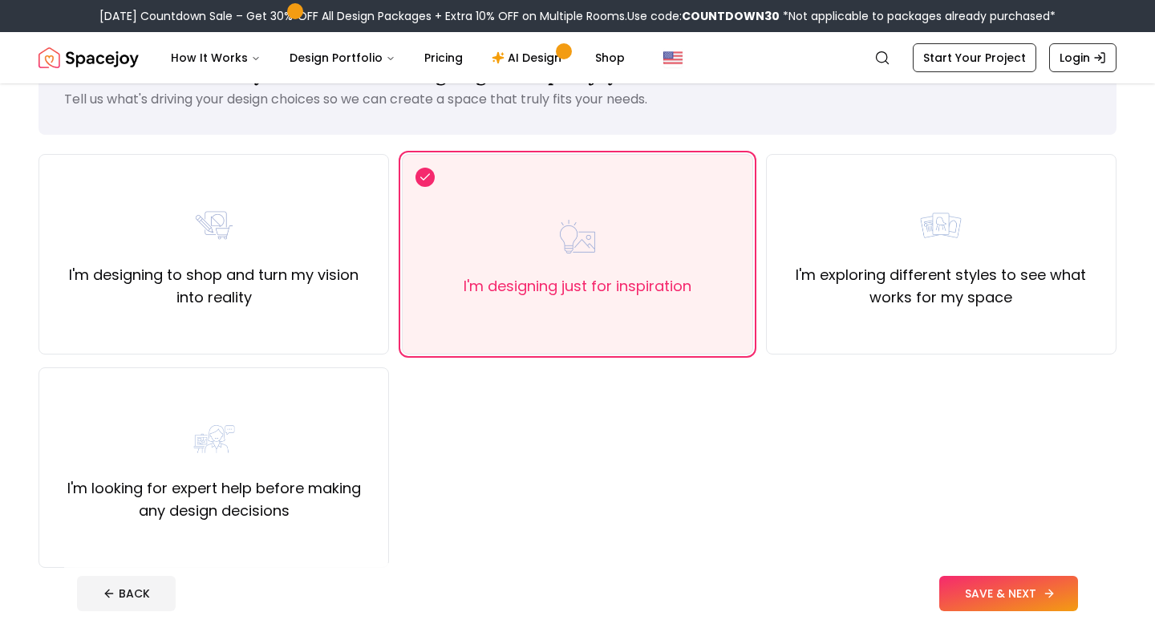
click at [985, 580] on button "SAVE & NEXT" at bounding box center [1008, 593] width 139 height 35
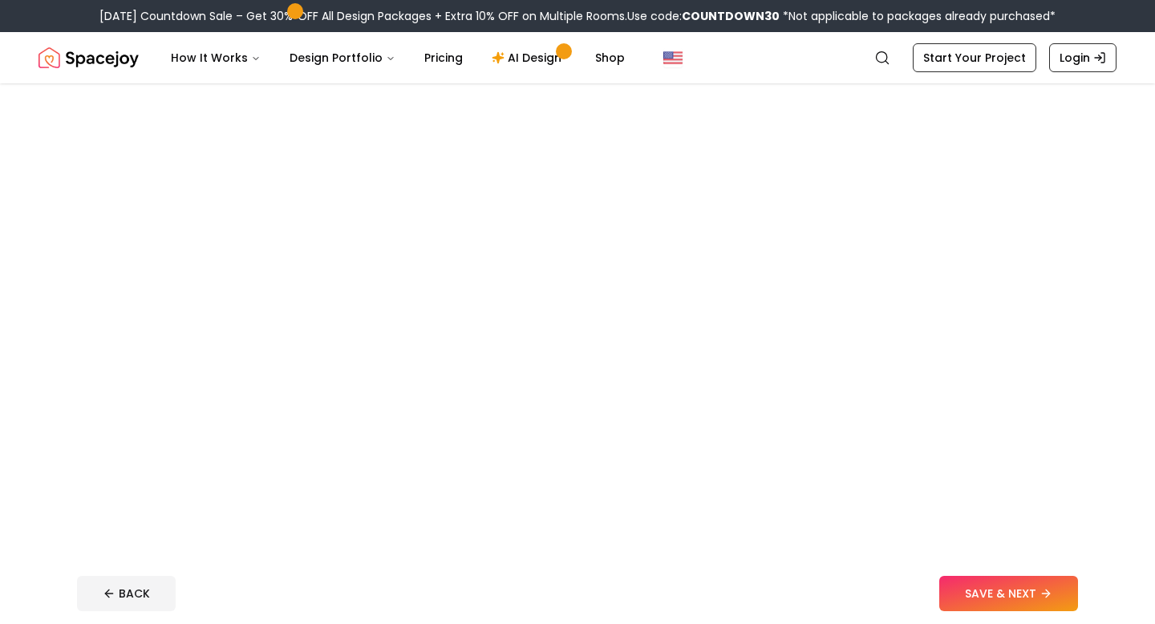
scroll to position [124, 0]
